Goal: Task Accomplishment & Management: Use online tool/utility

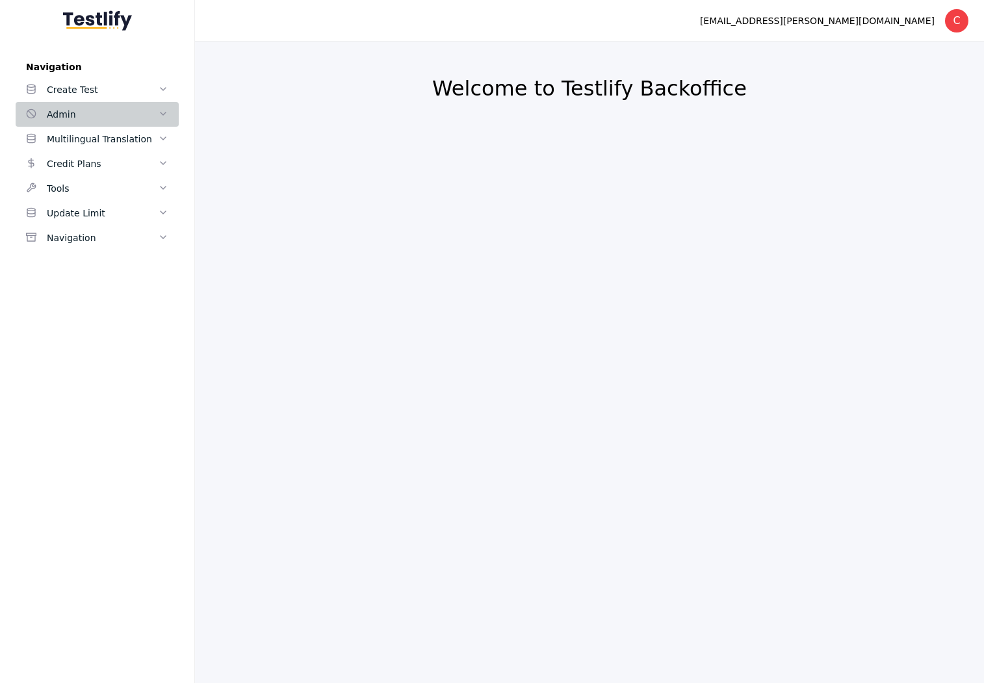
click at [161, 118] on icon at bounding box center [163, 114] width 10 height 10
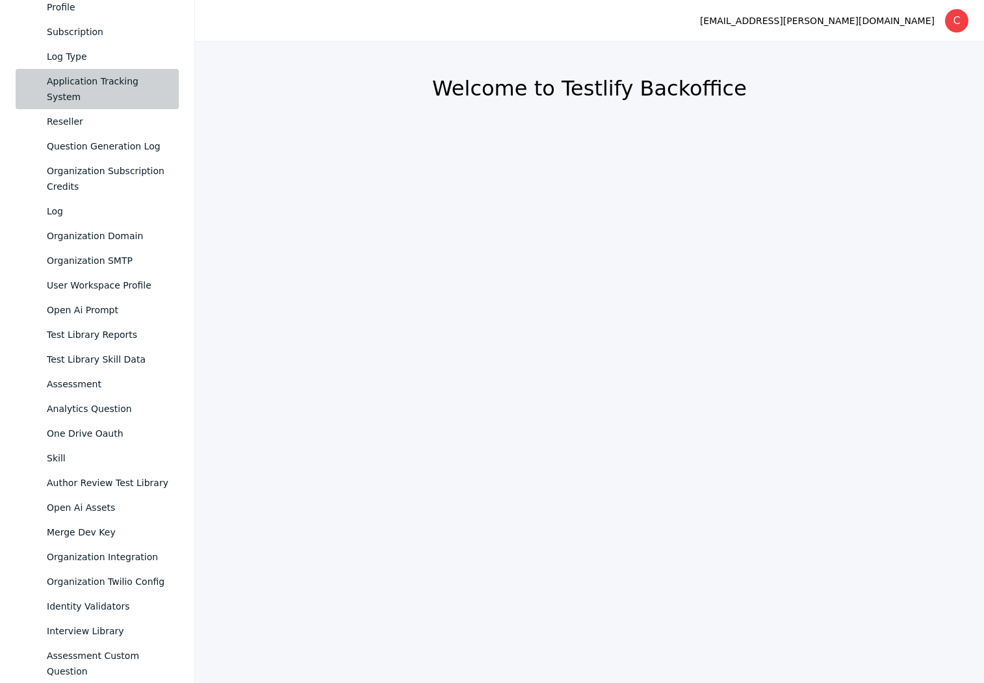
scroll to position [382, 0]
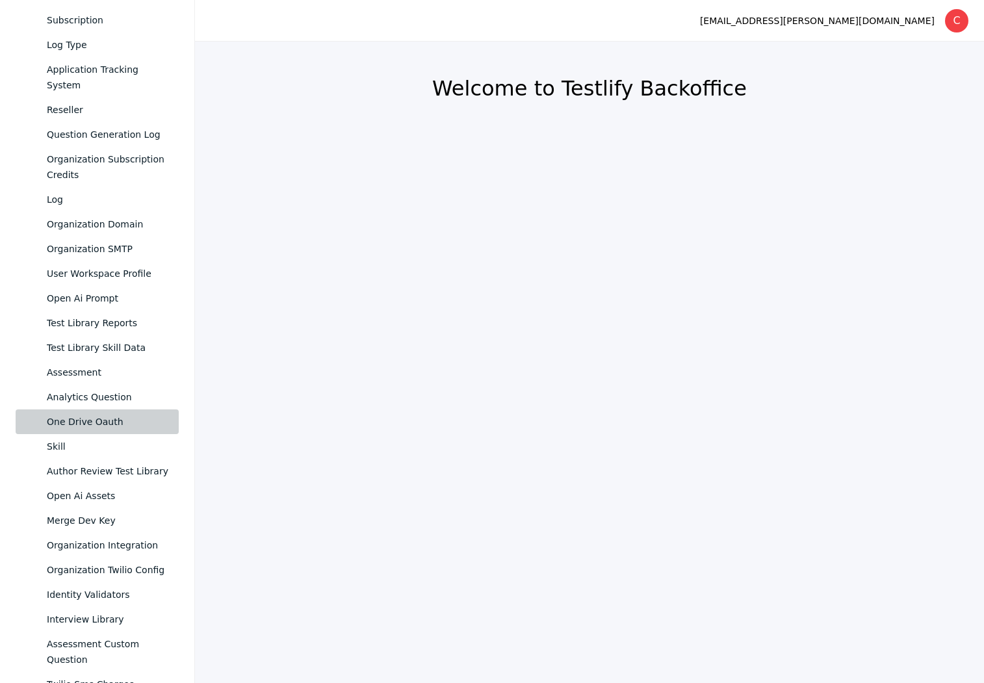
click at [144, 414] on div "One Drive Oauth" at bounding box center [108, 422] width 122 height 16
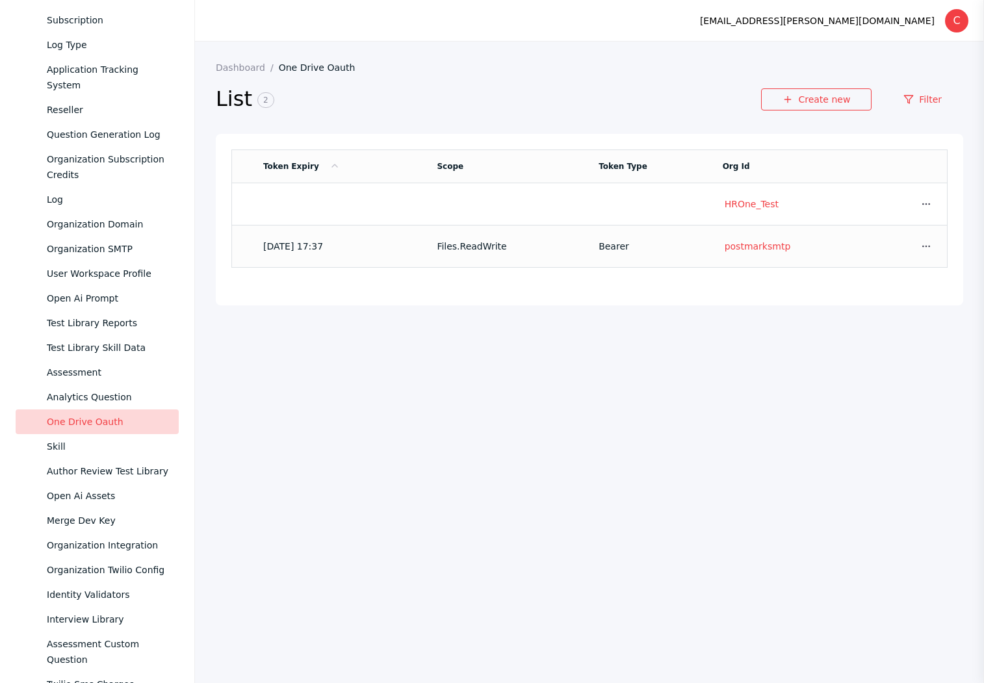
click at [666, 247] on section "Bearer" at bounding box center [650, 246] width 103 height 10
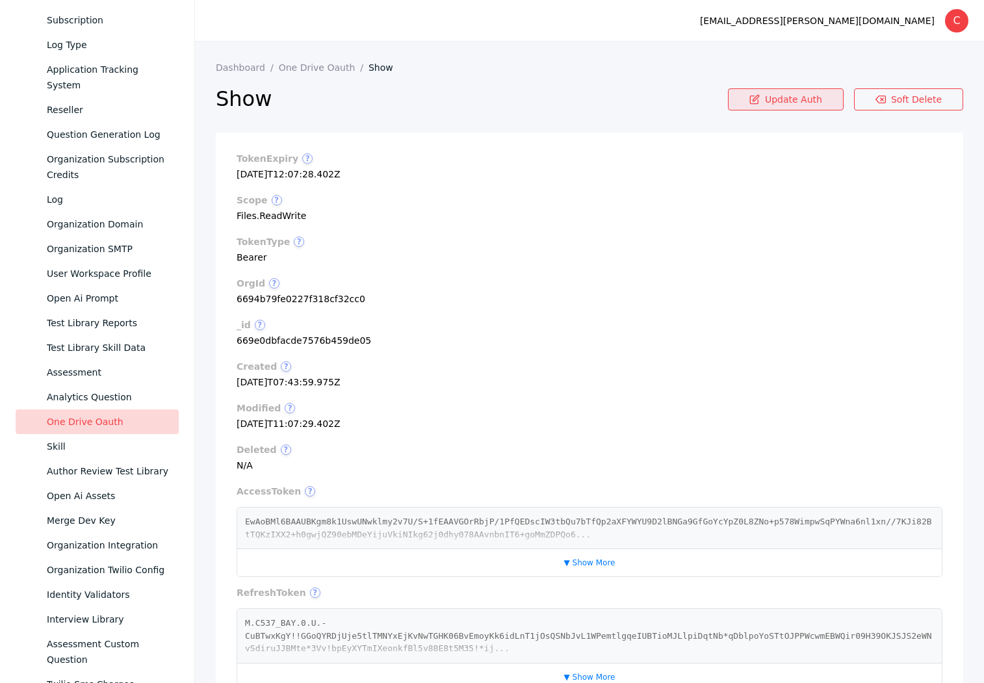
click at [788, 91] on link "Update Auth" at bounding box center [786, 99] width 116 height 22
